Goal: Task Accomplishment & Management: Manage account settings

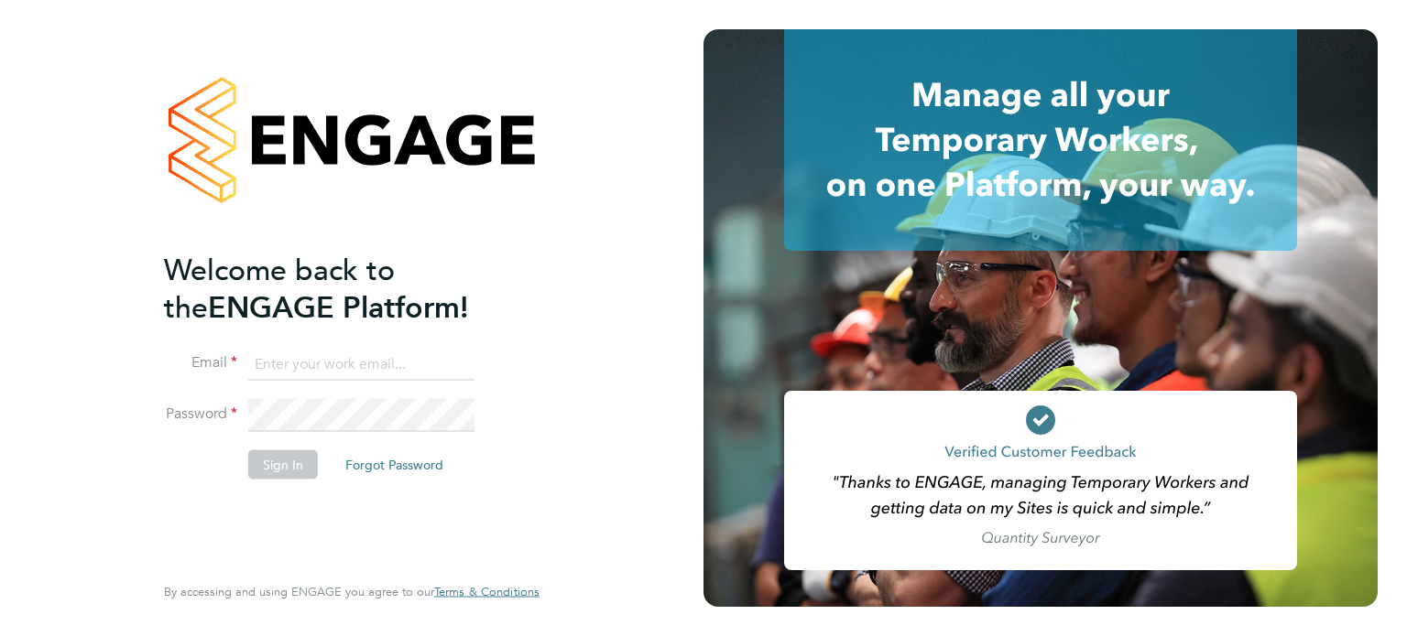
type input "[PERSON_NAME][EMAIL_ADDRESS][DOMAIN_NAME]"
click at [294, 461] on button "Sign In" at bounding box center [283, 464] width 70 height 29
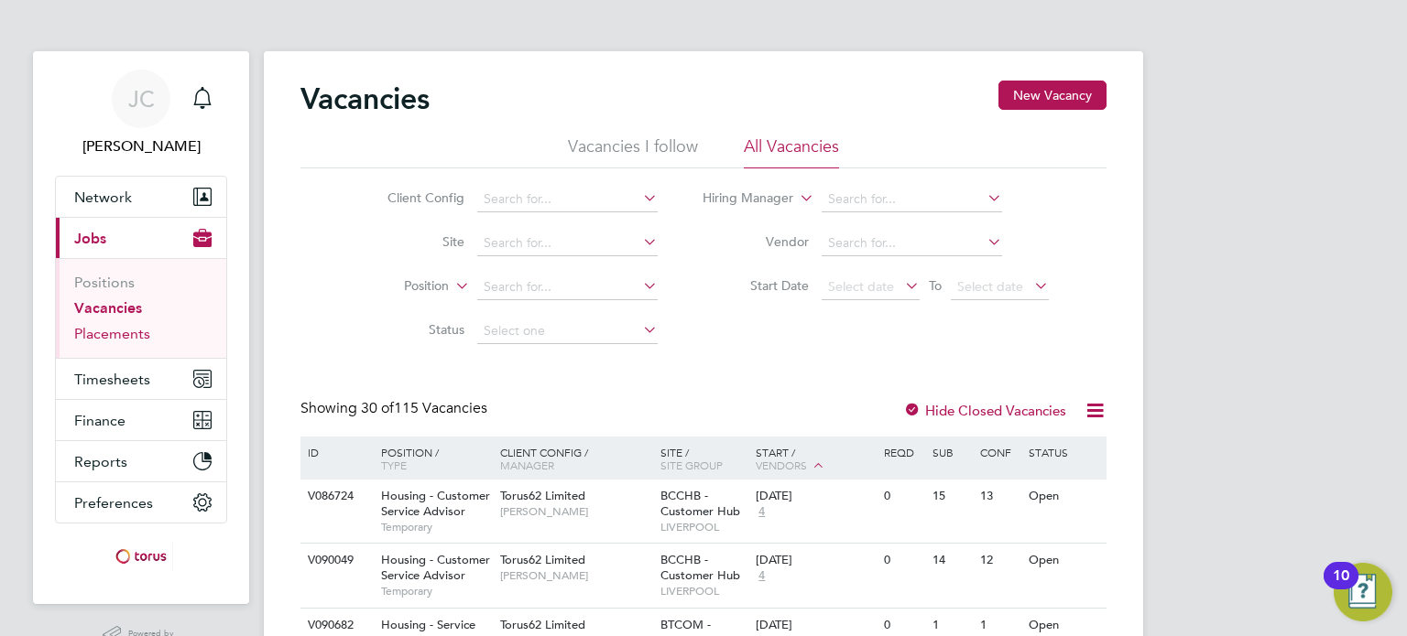
click at [120, 332] on link "Placements" at bounding box center [112, 333] width 76 height 17
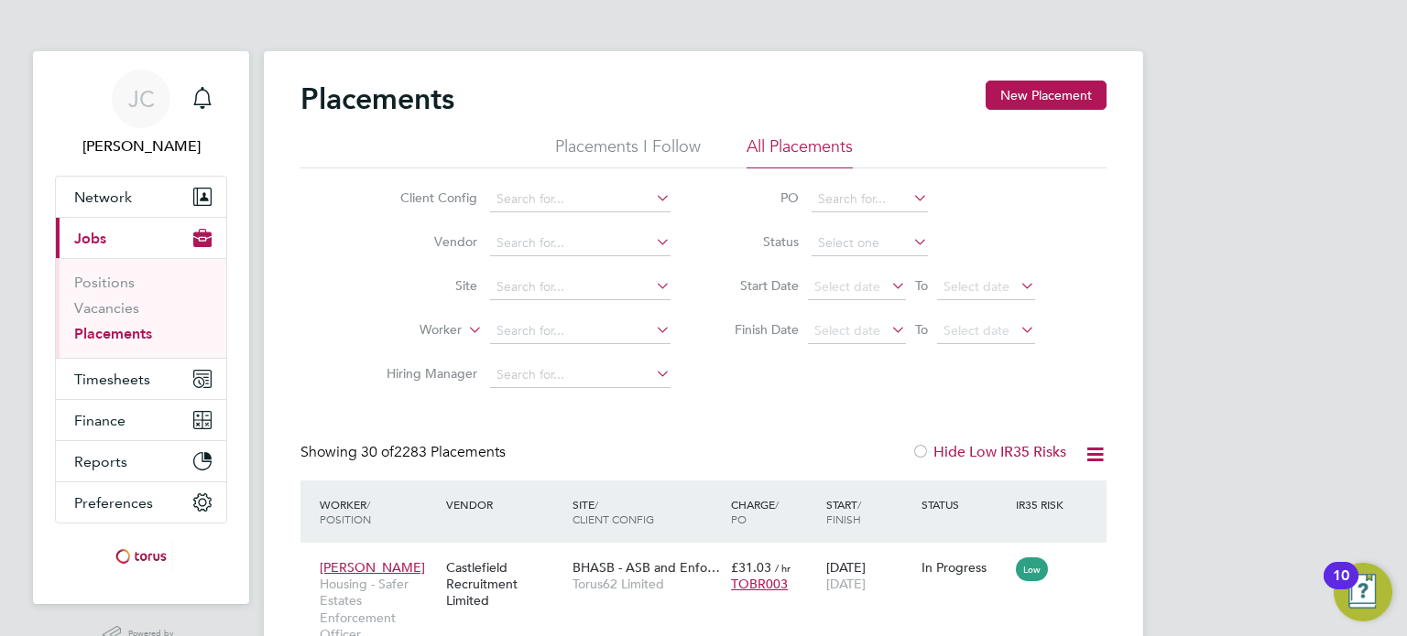
click at [652, 365] on icon at bounding box center [652, 374] width 0 height 26
type input "m"
type input "j"
type input "b"
click at [652, 193] on icon at bounding box center [652, 198] width 0 height 26
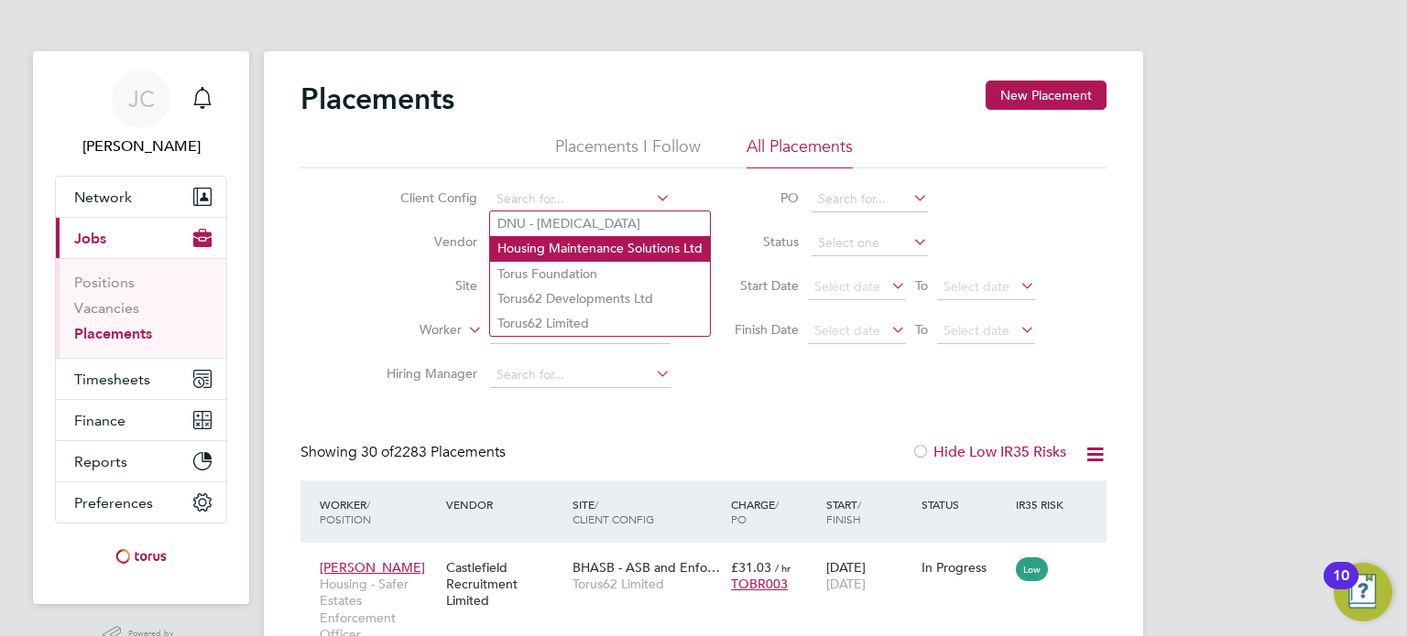
click at [596, 241] on li "Housing Maintenance Solutions Ltd" at bounding box center [600, 248] width 220 height 25
type input "Housing Maintenance Solutions Ltd"
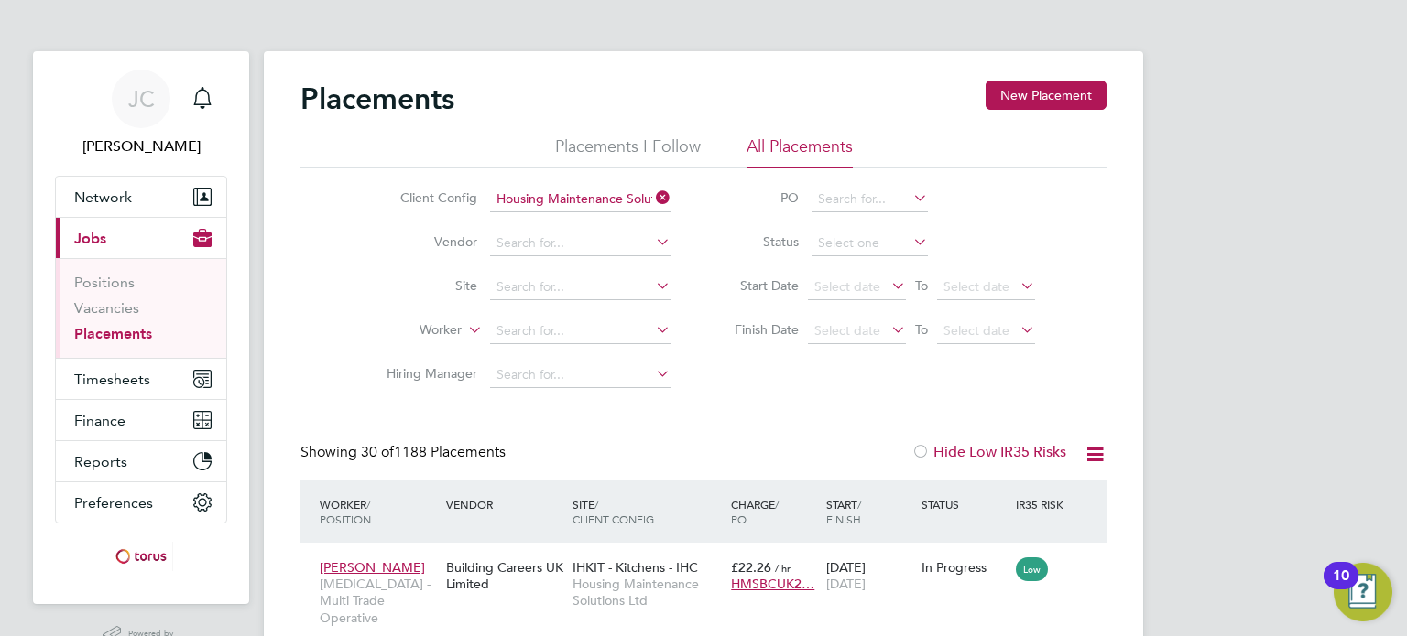
click at [542, 387] on li "Hiring Manager" at bounding box center [521, 375] width 344 height 44
click at [592, 370] on input at bounding box center [580, 376] width 180 height 26
click at [592, 370] on input "jo" at bounding box center [580, 376] width 180 height 26
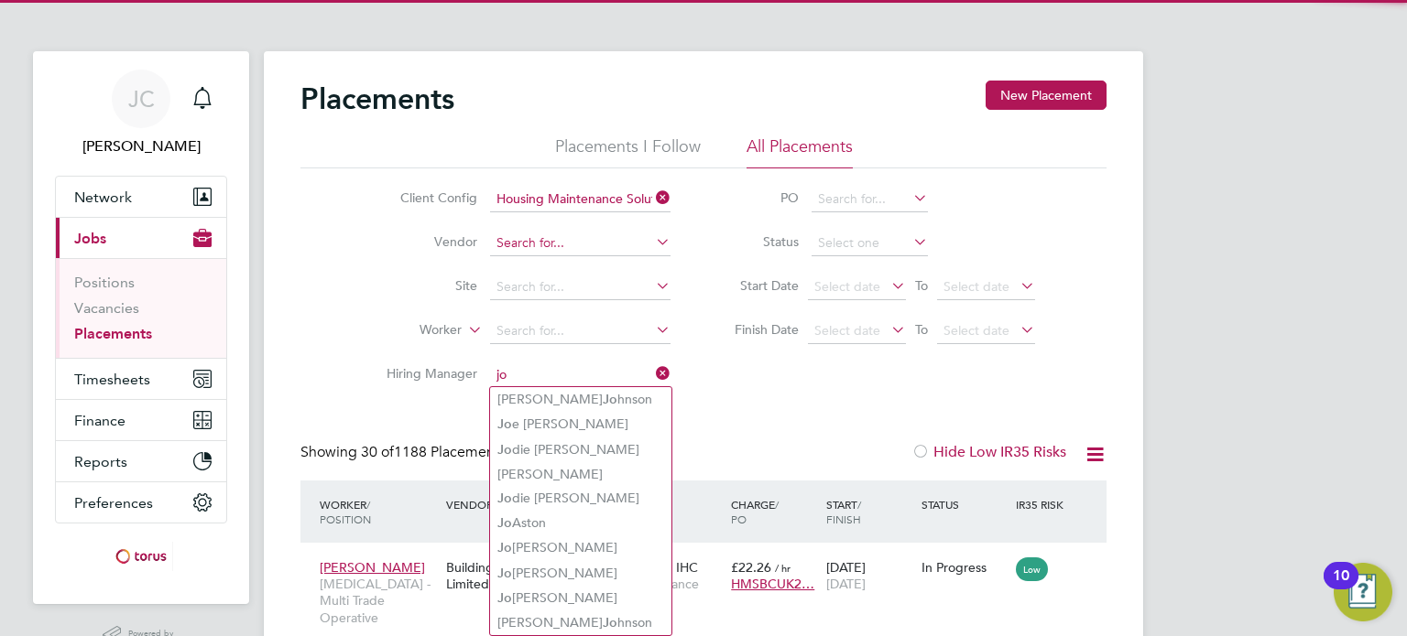
type input "jo"
click at [590, 250] on input at bounding box center [580, 244] width 180 height 26
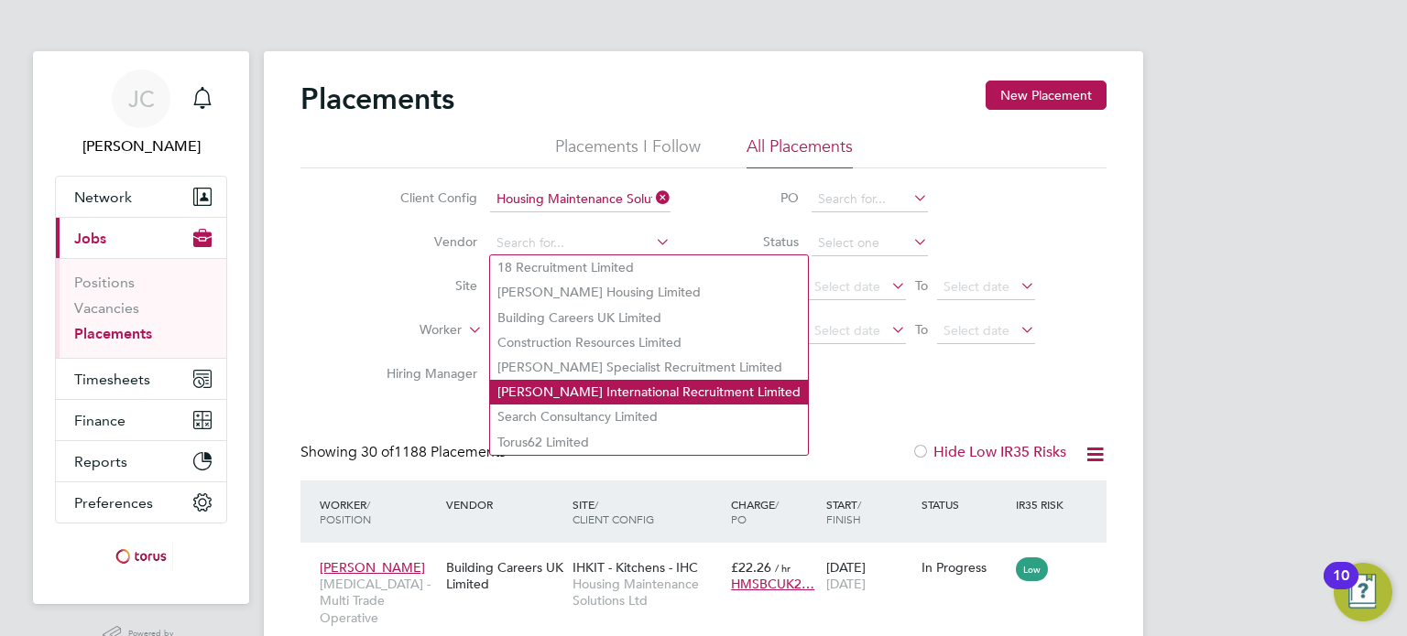
click at [582, 387] on li "Michael Page International Recruitment Limited" at bounding box center [649, 392] width 318 height 25
type input "Michael Page International Recruitment Limited"
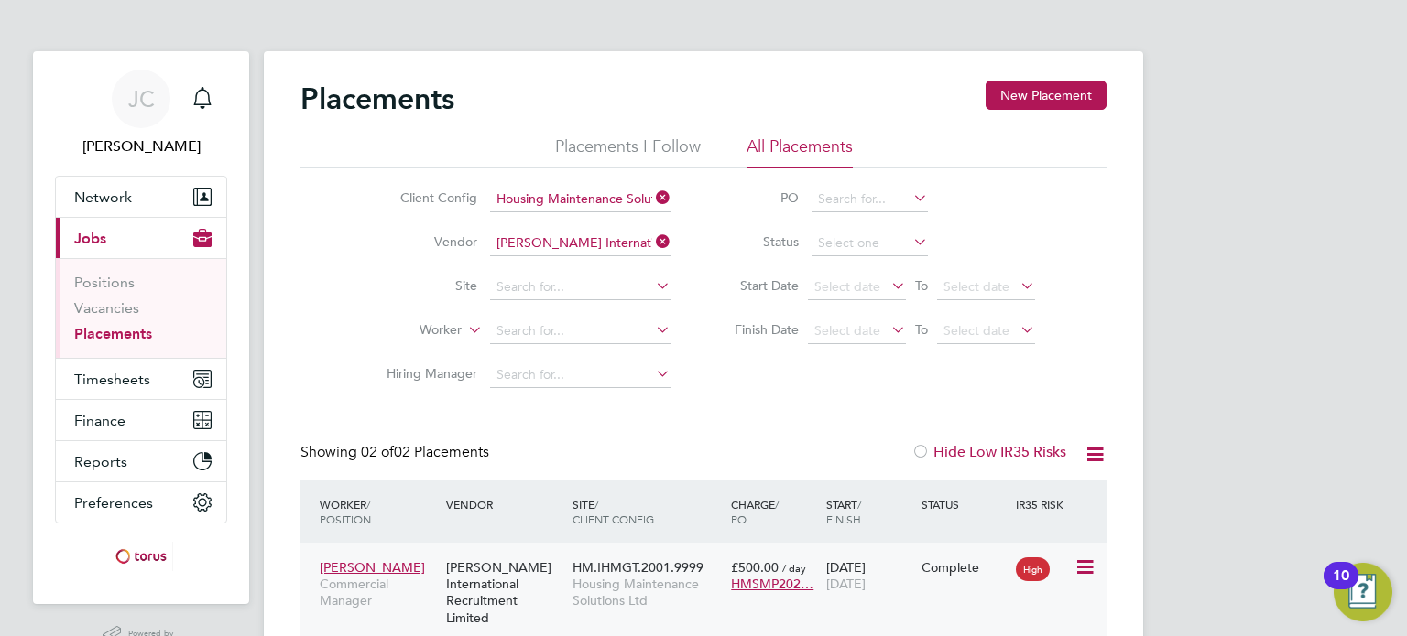
click at [1081, 565] on icon at bounding box center [1083, 568] width 18 height 22
click at [1403, 103] on div "JC Jenny Creaby Notifications Applications: Network Team Members Businesses Sit…" at bounding box center [703, 414] width 1407 height 829
click at [1313, 323] on div "JC Jenny Creaby Notifications Applications: Network Team Members Businesses Sit…" at bounding box center [703, 414] width 1407 height 829
click at [1306, 323] on div "JC Jenny Creaby Notifications Applications: Network Team Members Businesses Sit…" at bounding box center [703, 414] width 1407 height 829
click at [821, 467] on div "Showing 02 of 02 Placements Hide Low IR35 Risks" at bounding box center [703, 462] width 806 height 38
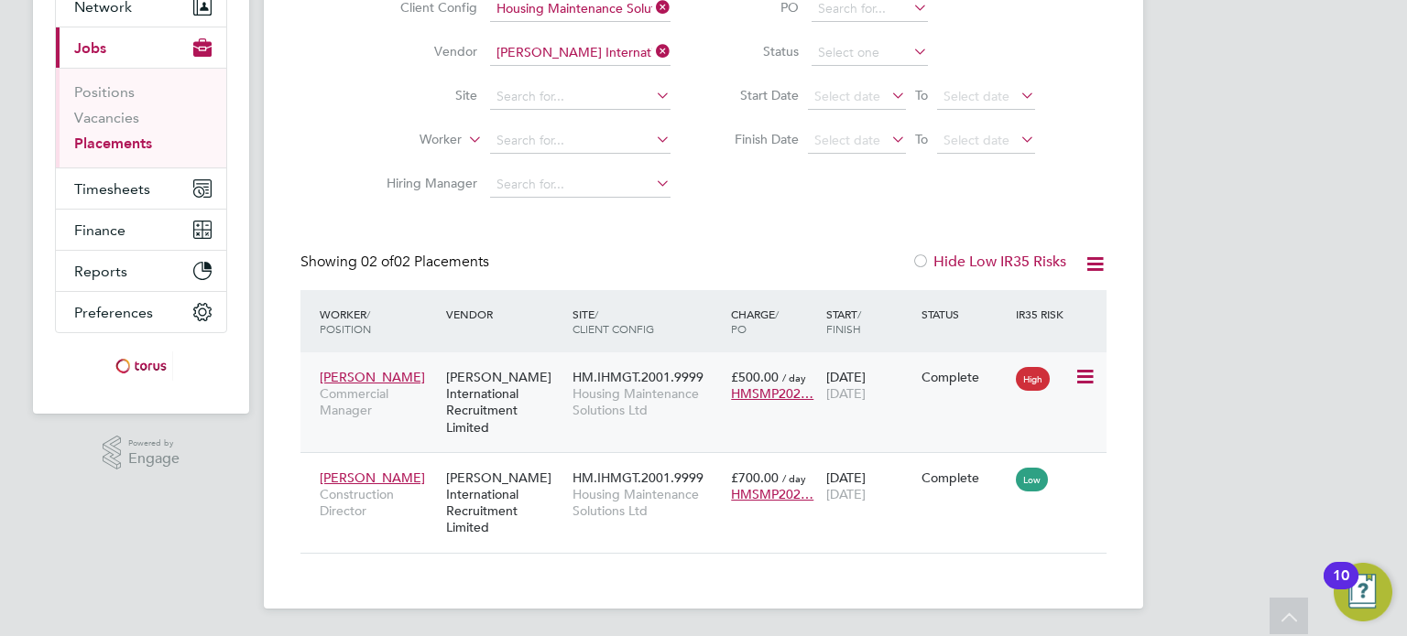
click at [1078, 377] on icon at bounding box center [1083, 377] width 18 height 22
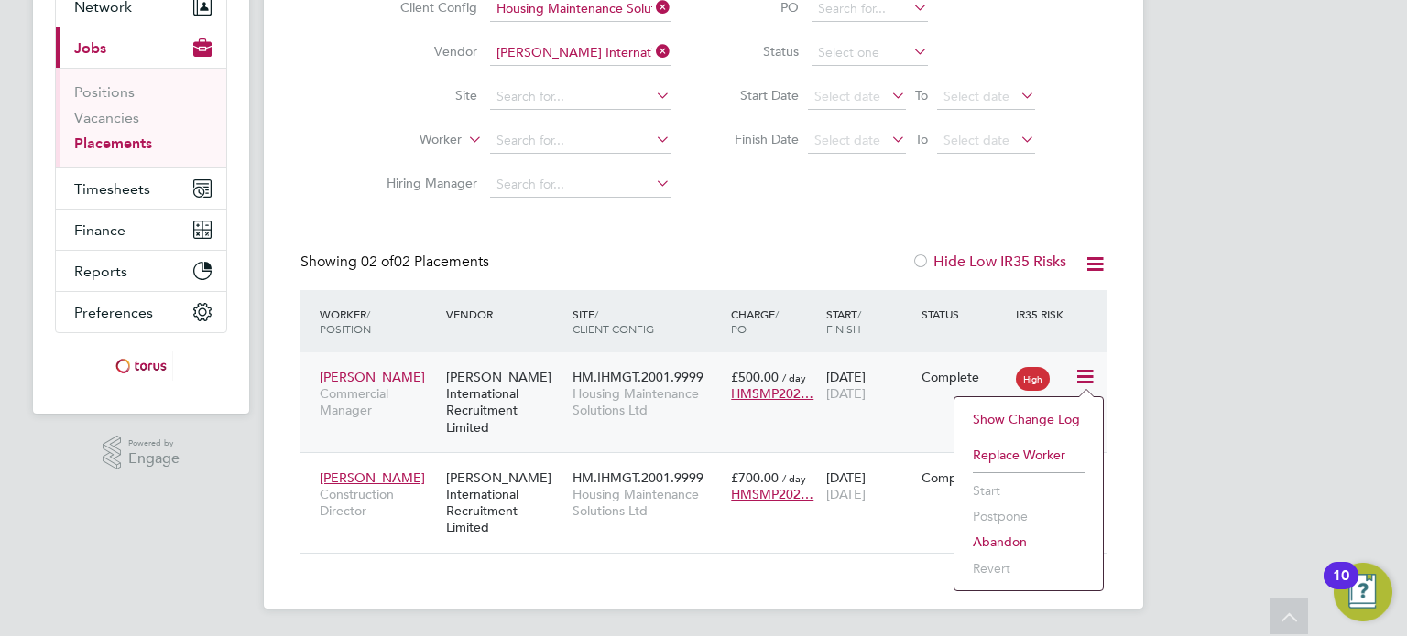
click at [806, 395] on span "HMSMP202…" at bounding box center [772, 394] width 82 height 16
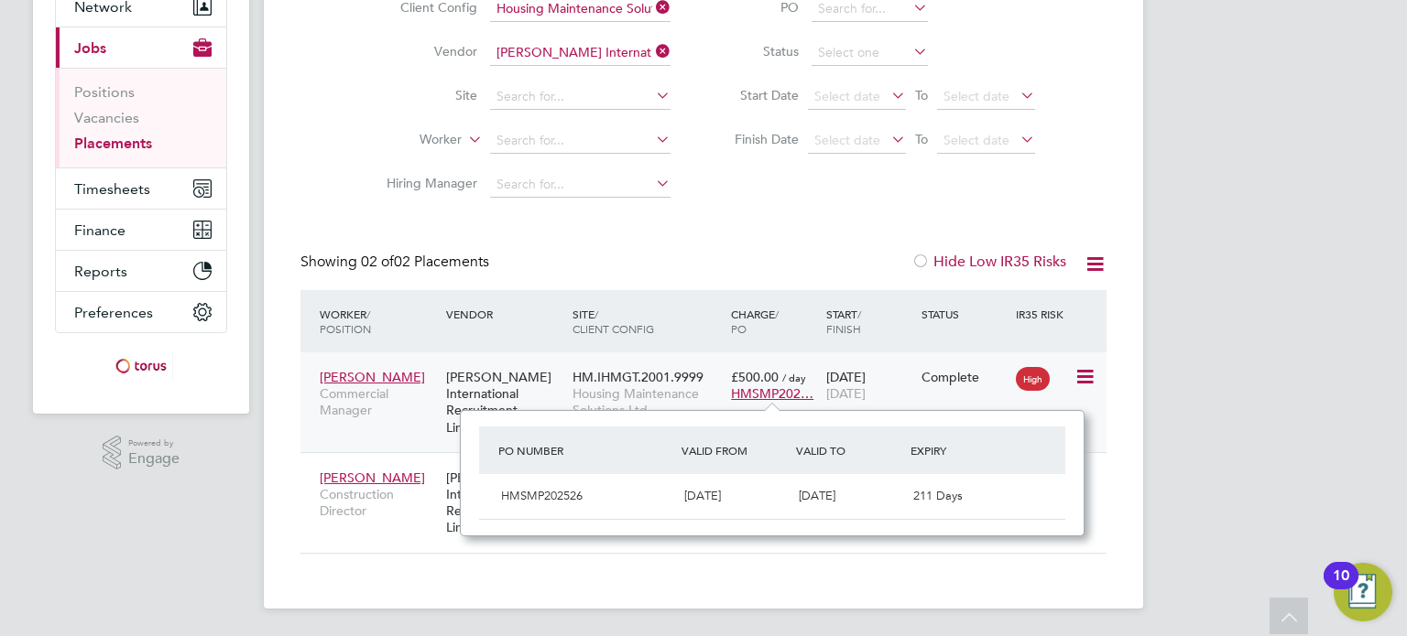
click at [582, 394] on span "Housing Maintenance Solutions Ltd" at bounding box center [646, 402] width 149 height 33
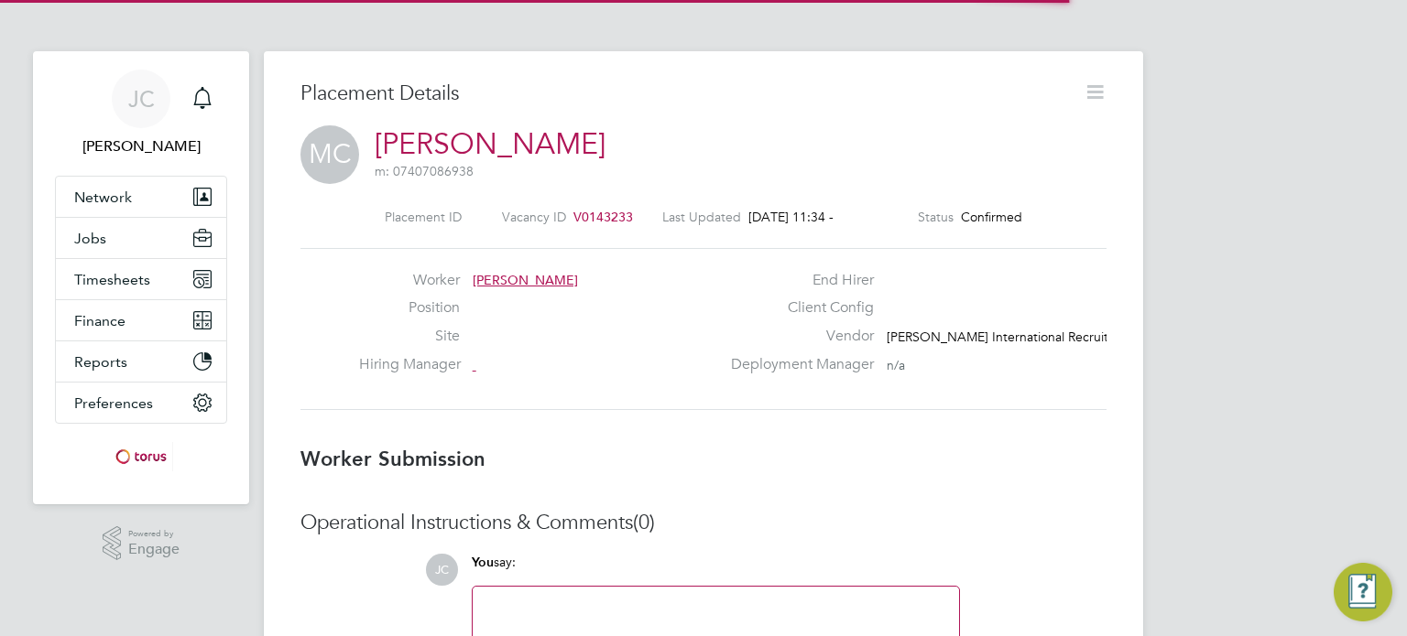
click at [1090, 93] on icon at bounding box center [1094, 92] width 23 height 23
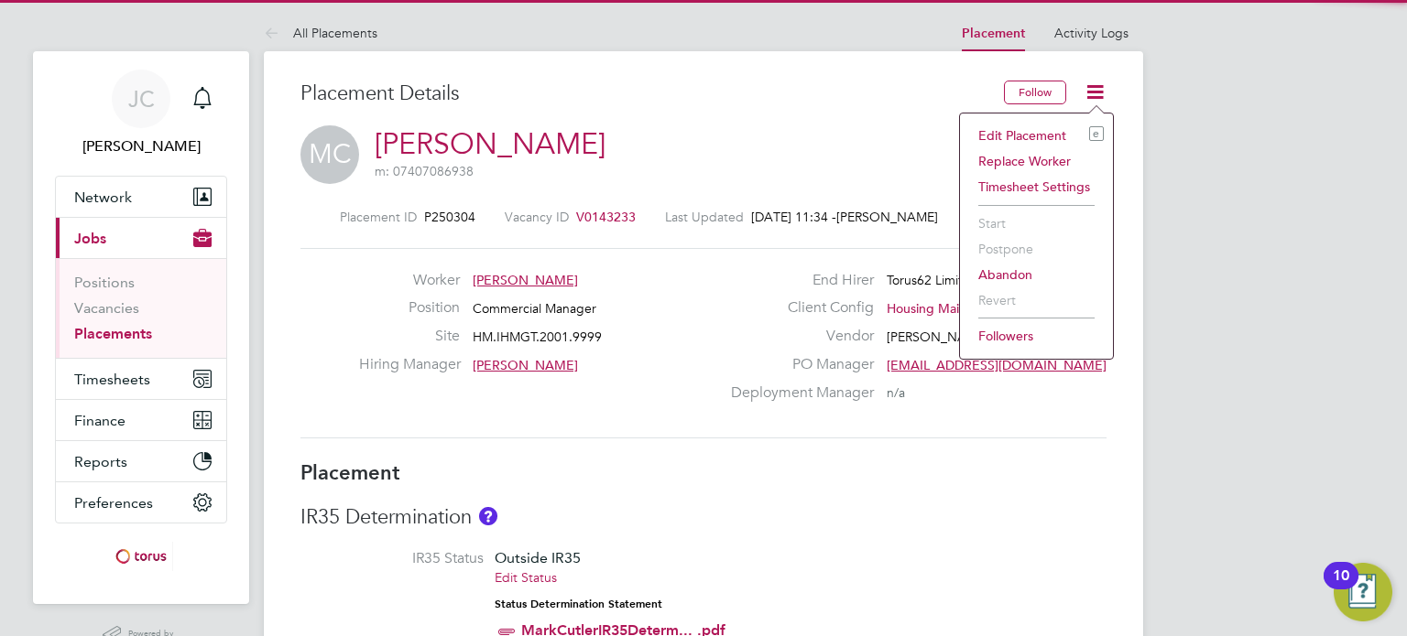
click at [1033, 137] on li "Edit Placement e" at bounding box center [1036, 136] width 135 height 26
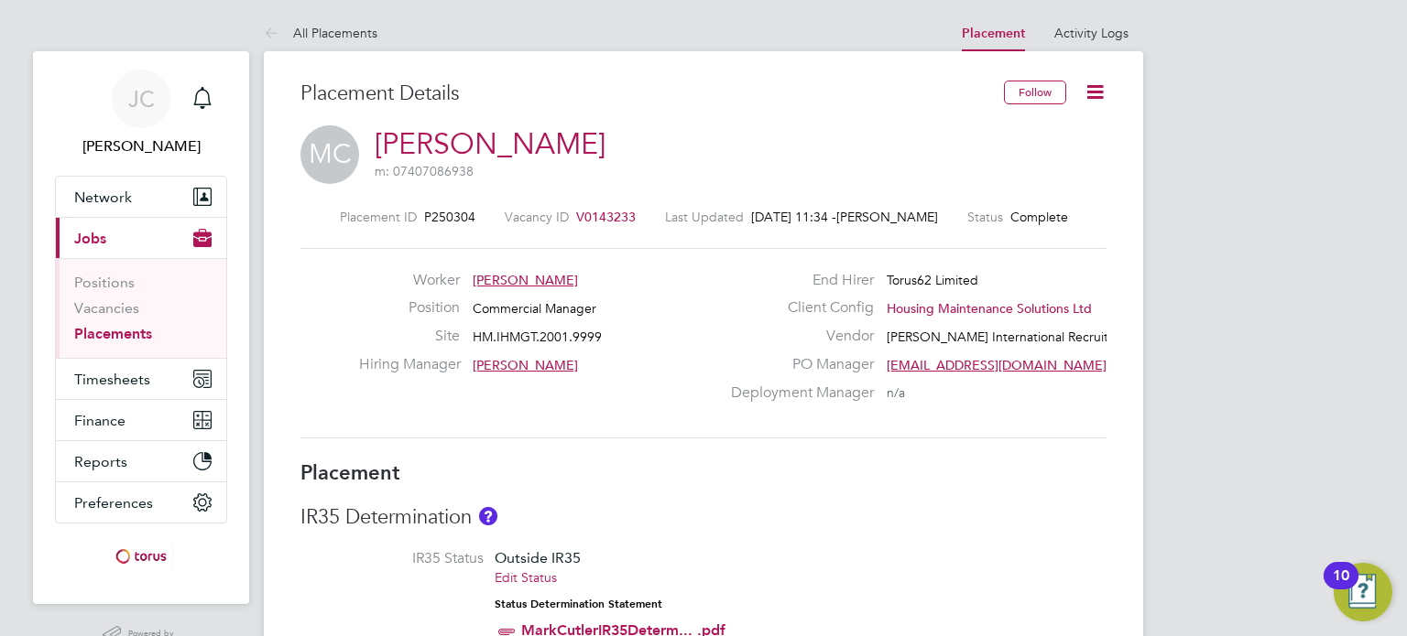
type input "Brent Davies"
type input "14 Oct 2024"
type input "31 Aug 2025"
type input "08:00"
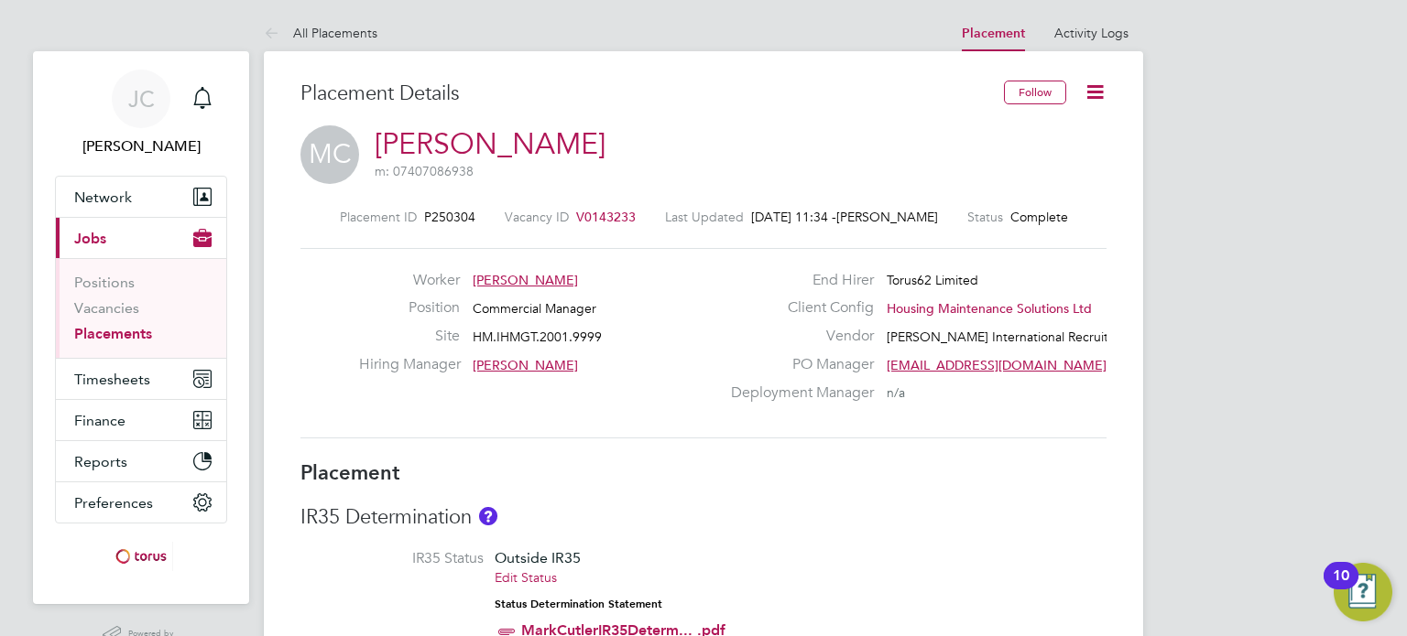
type input "18:00"
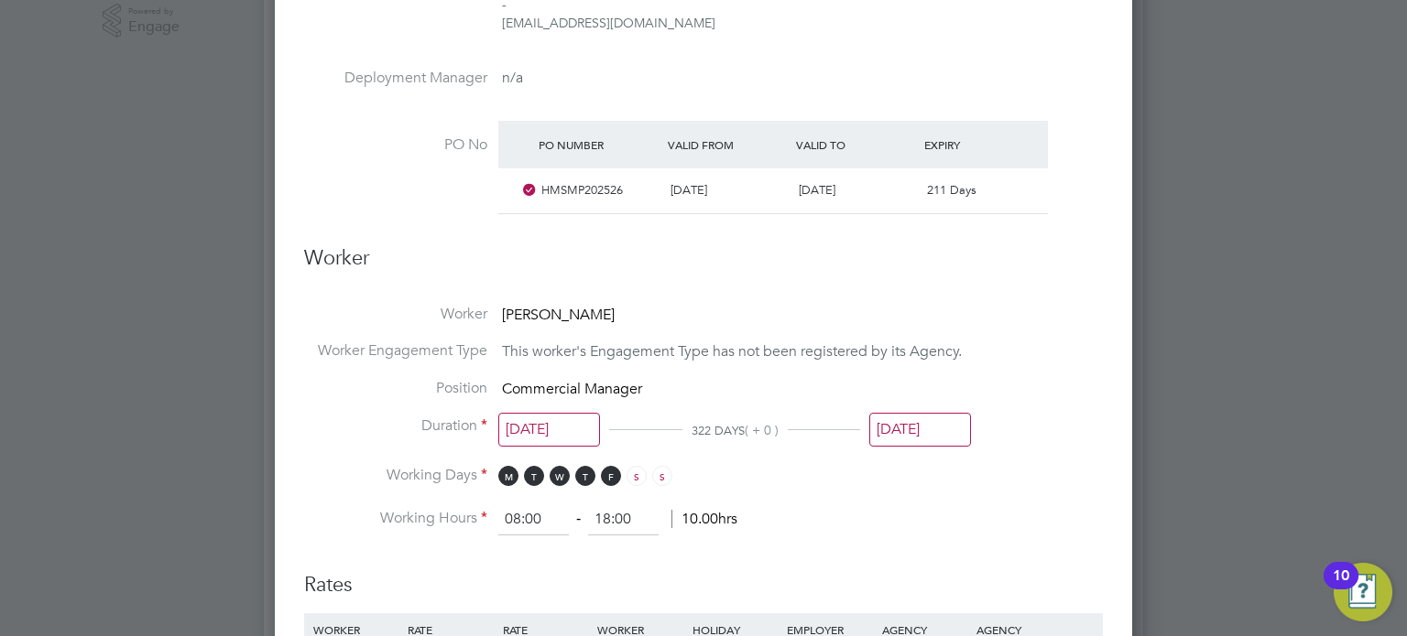
click at [934, 442] on input "31 Aug 2025" at bounding box center [920, 430] width 102 height 34
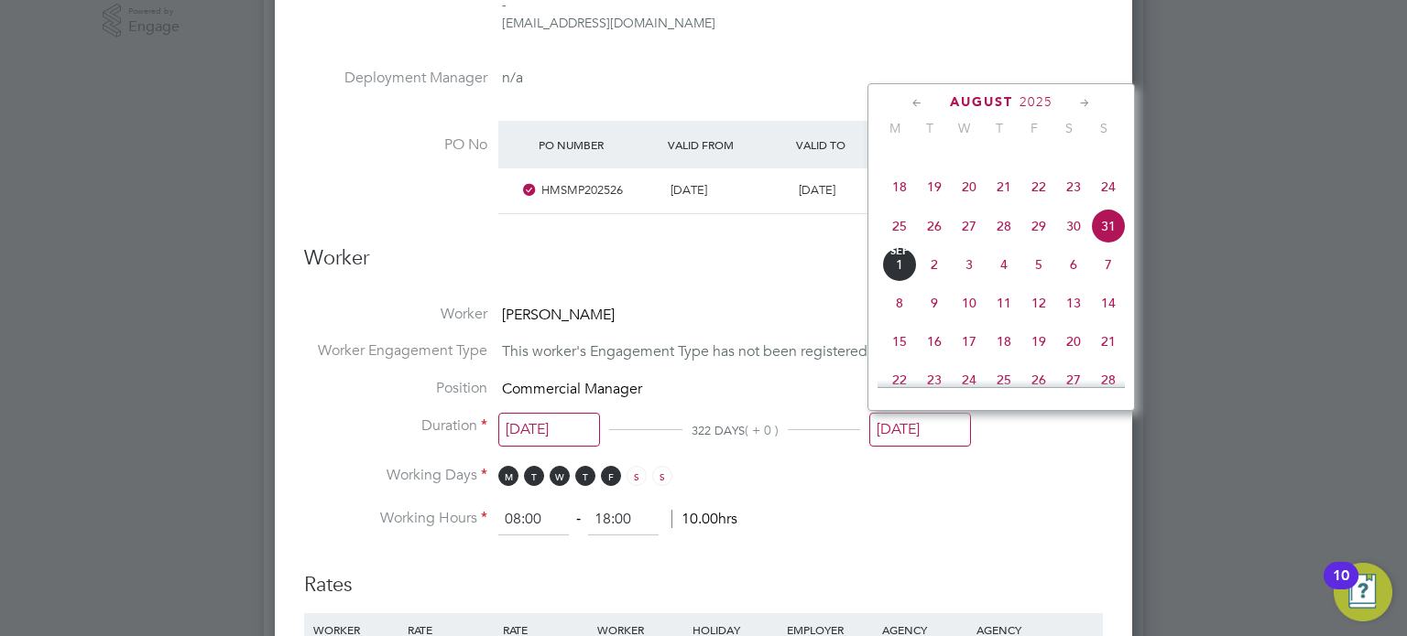
click at [1082, 101] on icon at bounding box center [1084, 103] width 17 height 20
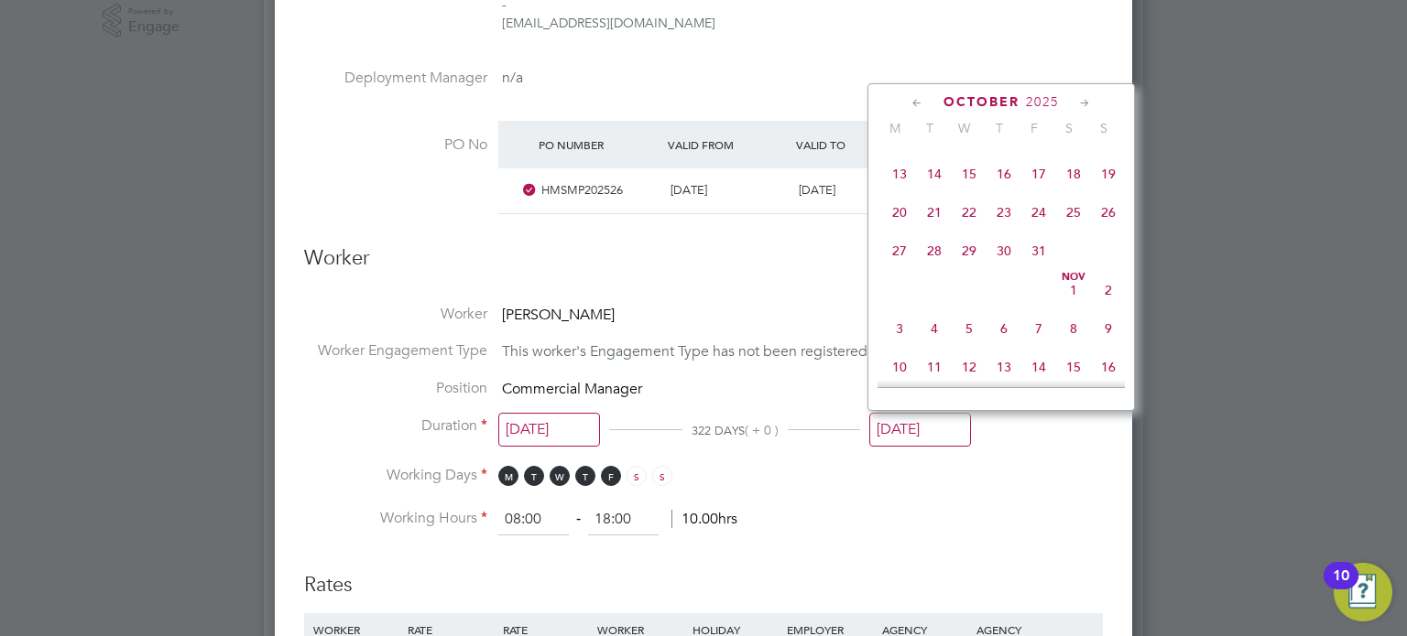
click at [1082, 101] on icon at bounding box center [1084, 103] width 17 height 20
click at [1110, 308] on span "30" at bounding box center [1108, 290] width 35 height 35
type input "30 Nov 2025"
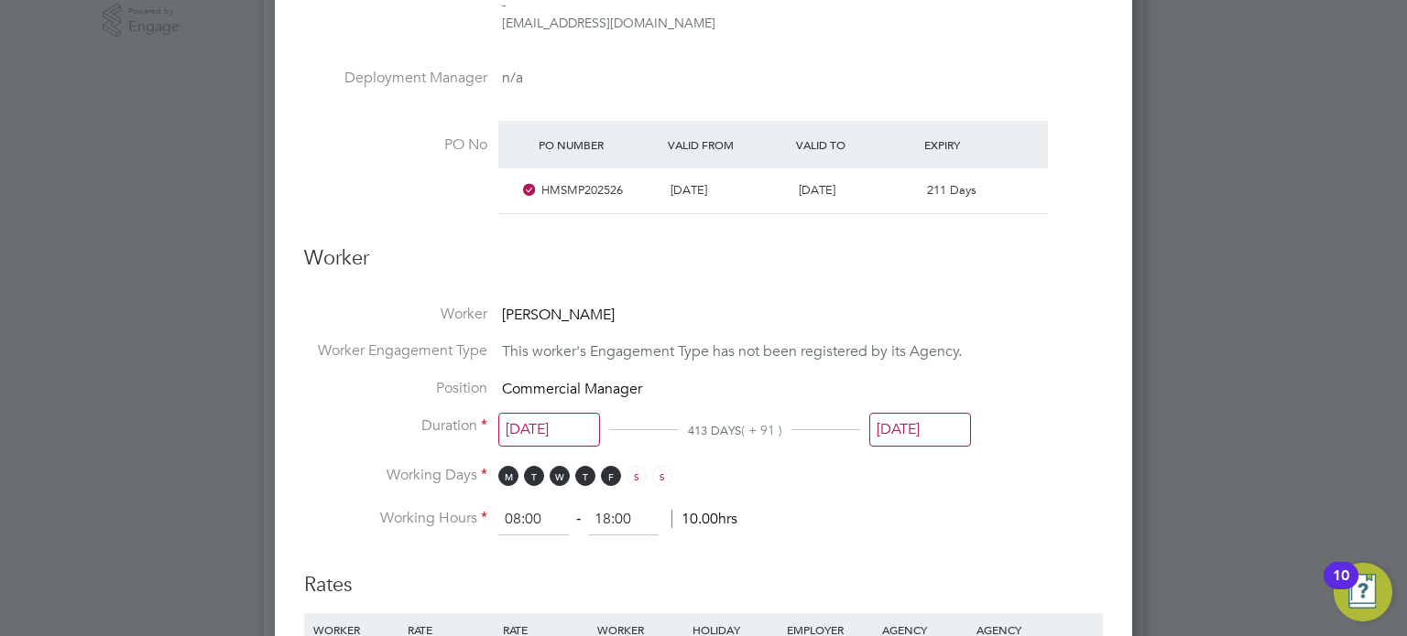
click at [1038, 536] on ng-form "Deployment End Hirer Torus62 Limited Client Config Housing Maintenance Solution…" at bounding box center [703, 478] width 799 height 1850
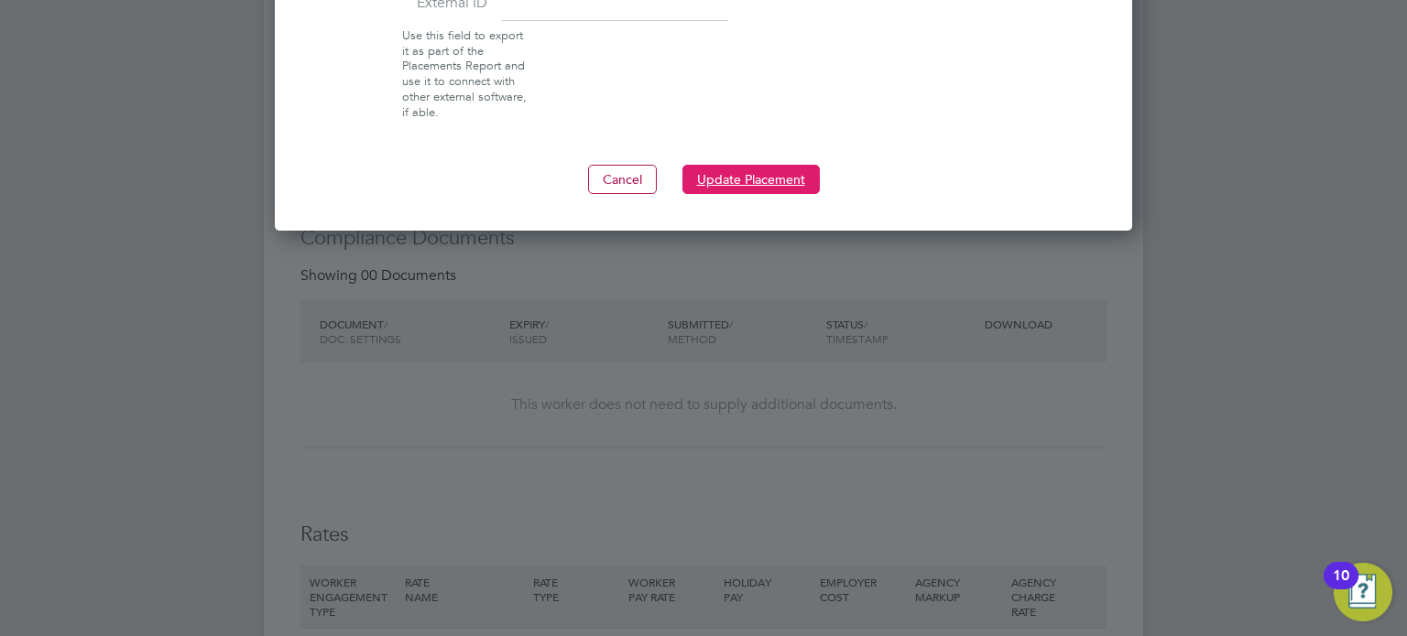
click at [757, 181] on button "Update Placement" at bounding box center [750, 179] width 137 height 29
